Goal: Check status

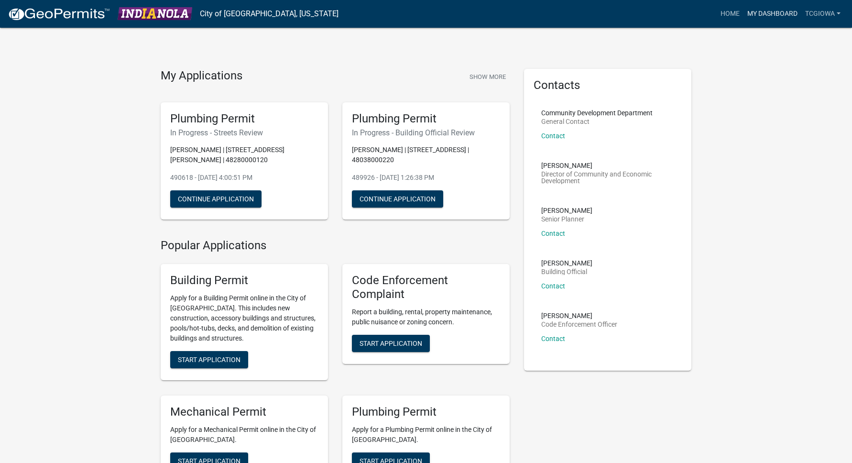
click at [772, 16] on link "My Dashboard" at bounding box center [773, 14] width 58 height 18
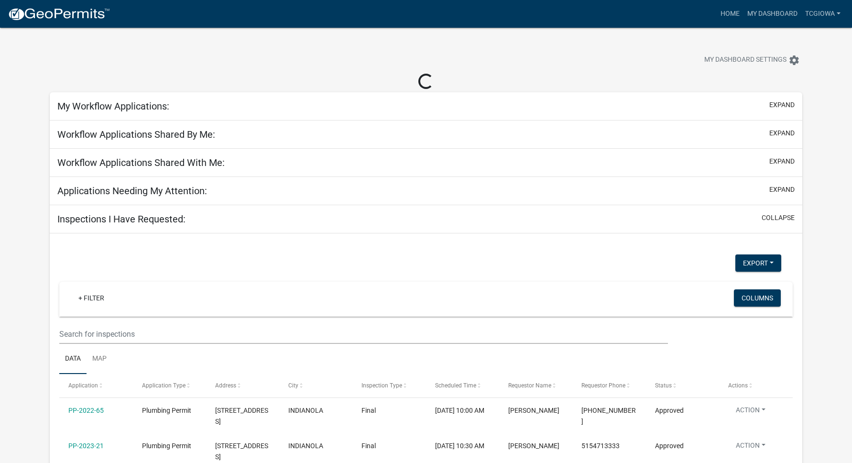
select select "3: 100"
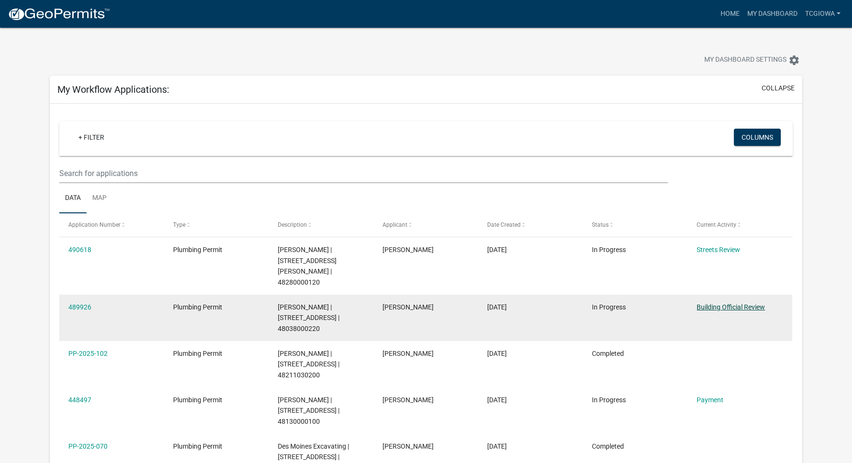
click at [743, 303] on link "Building Official Review" at bounding box center [731, 307] width 68 height 8
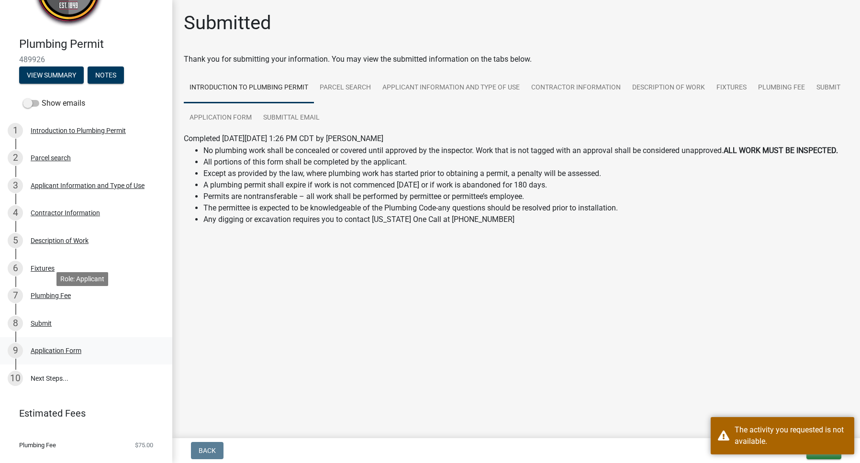
scroll to position [71, 0]
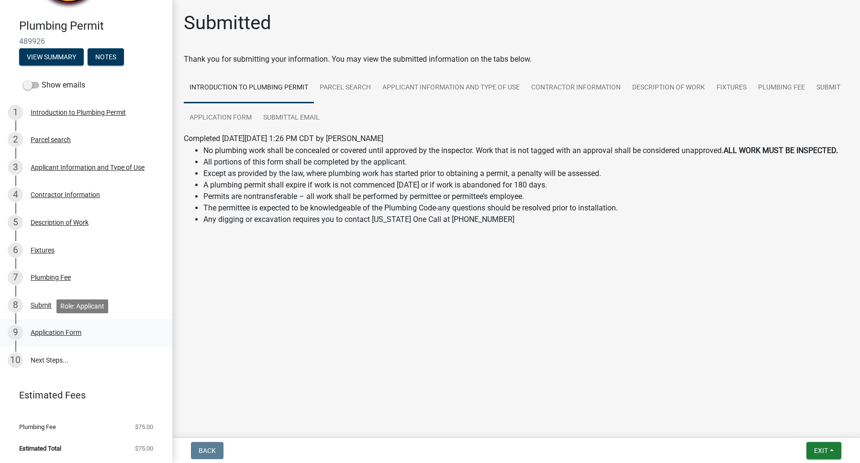
click at [59, 330] on div "Application Form" at bounding box center [56, 332] width 51 height 7
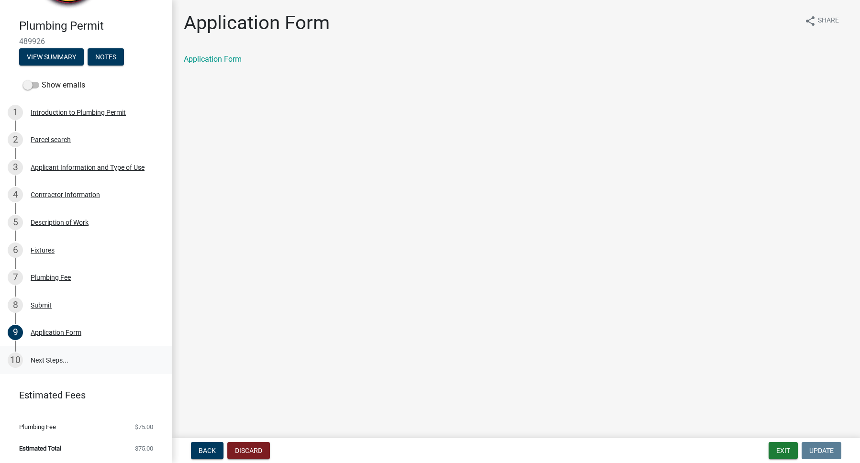
click at [23, 362] on link "10 Next Steps..." at bounding box center [86, 360] width 172 height 28
click at [43, 353] on link "10 Next Steps..." at bounding box center [86, 360] width 172 height 28
click at [46, 357] on link "10 Next Steps..." at bounding box center [86, 360] width 172 height 28
click at [43, 309] on div "8 Submit" at bounding box center [82, 305] width 149 height 15
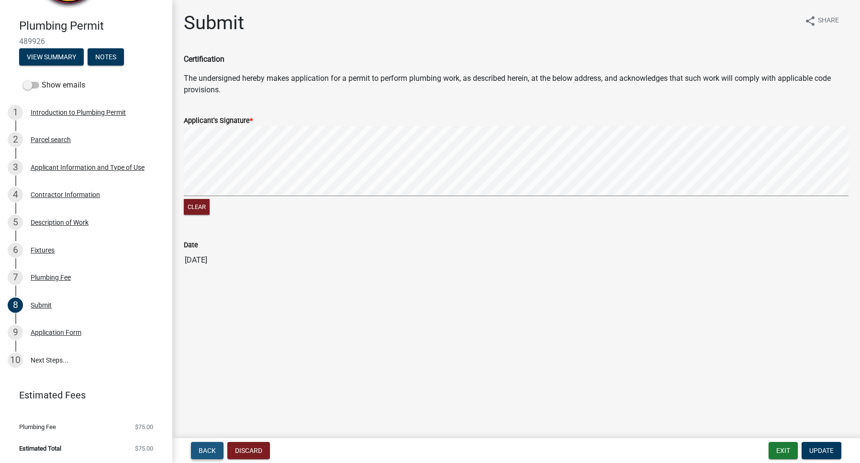
click at [206, 454] on span "Back" at bounding box center [207, 451] width 17 height 8
